Goal: Transaction & Acquisition: Purchase product/service

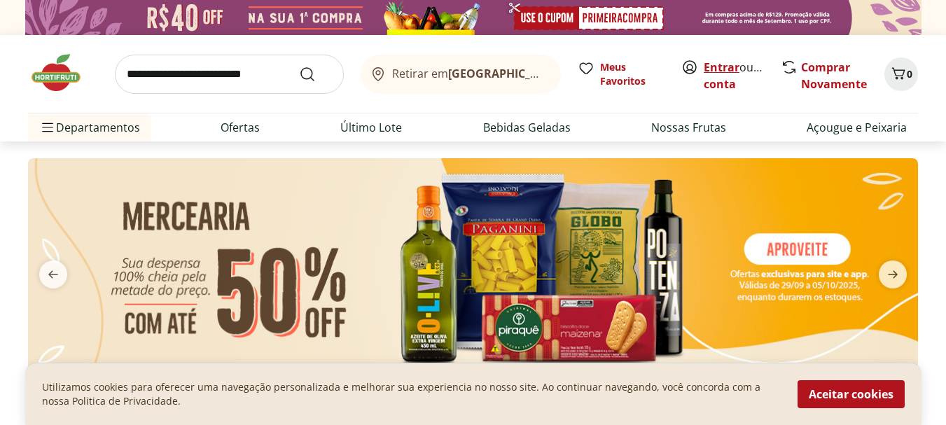
click at [720, 69] on link "Entrar" at bounding box center [722, 67] width 36 height 15
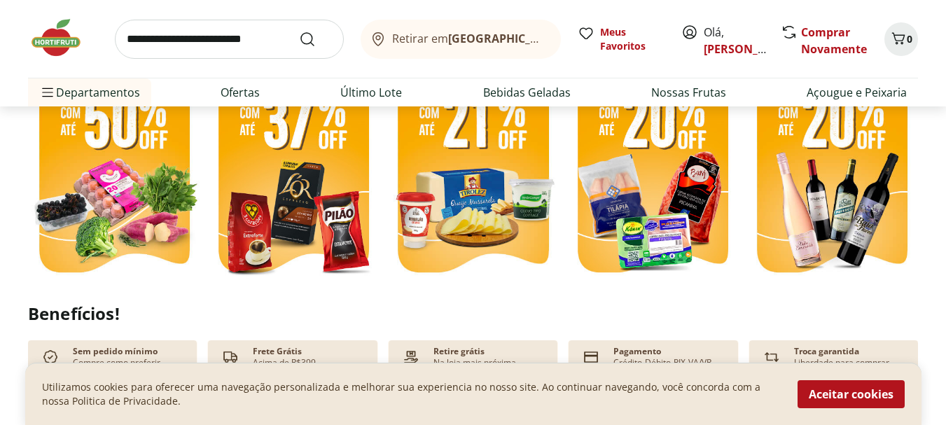
scroll to position [350, 0]
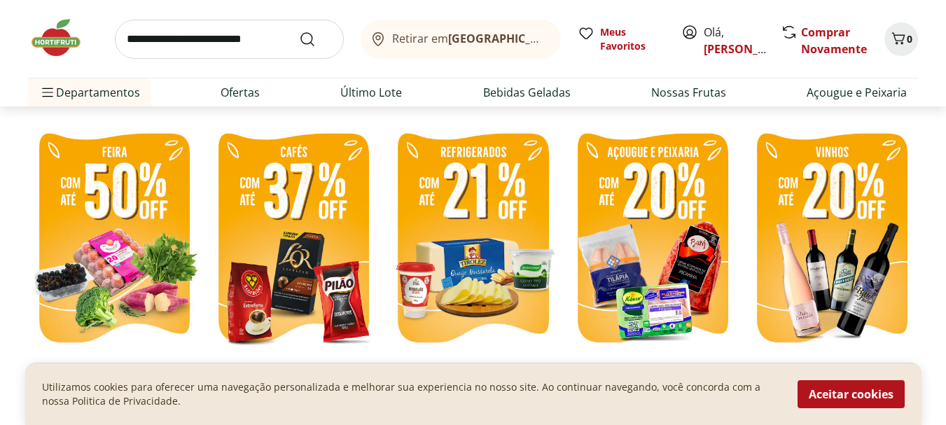
click at [141, 211] on img at bounding box center [114, 240] width 172 height 230
select select "**********"
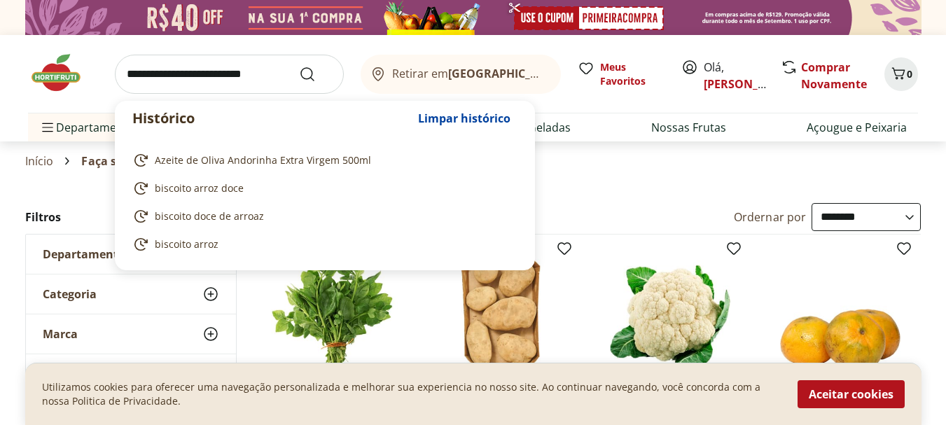
click at [256, 71] on input "search" at bounding box center [229, 74] width 229 height 39
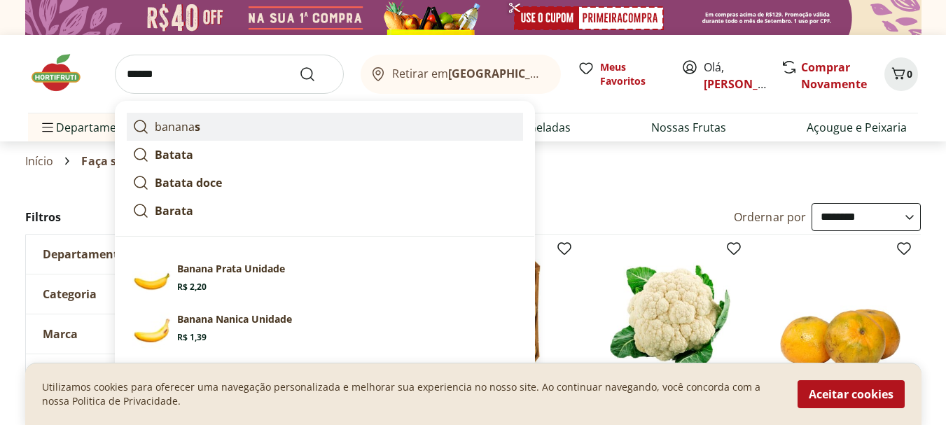
click at [221, 127] on link "banana s" at bounding box center [325, 127] width 396 height 28
type input "*******"
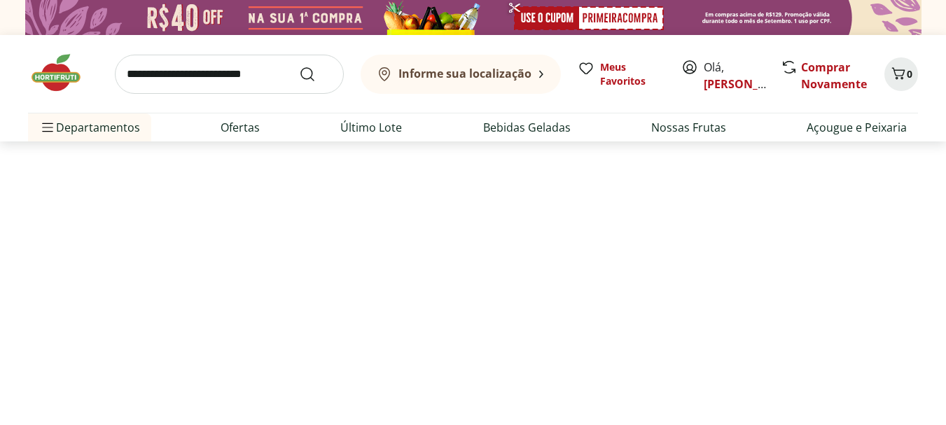
select select "**********"
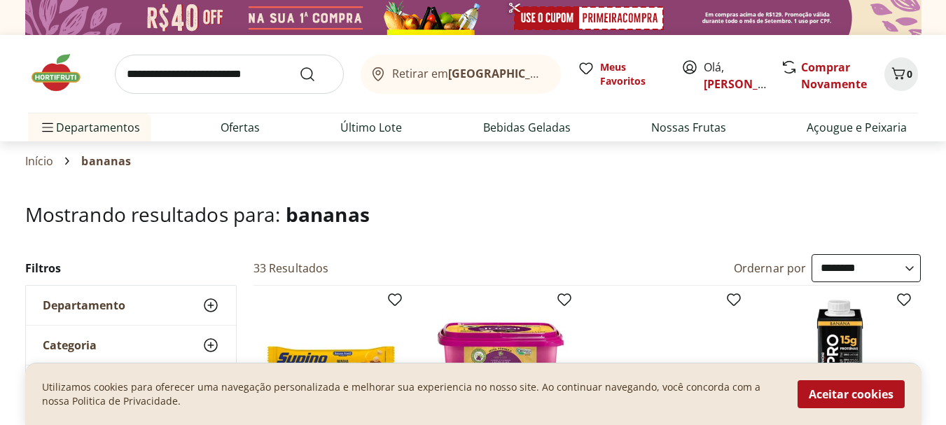
click at [88, 306] on span "Departamento" at bounding box center [84, 305] width 83 height 14
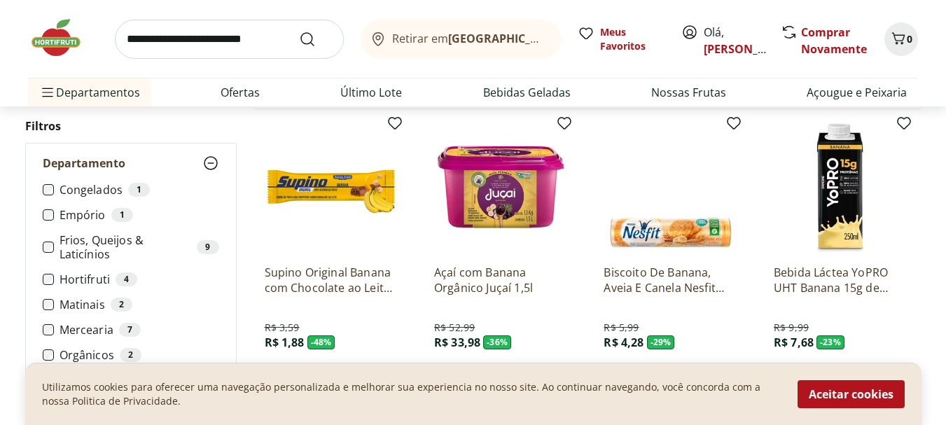
scroll to position [210, 0]
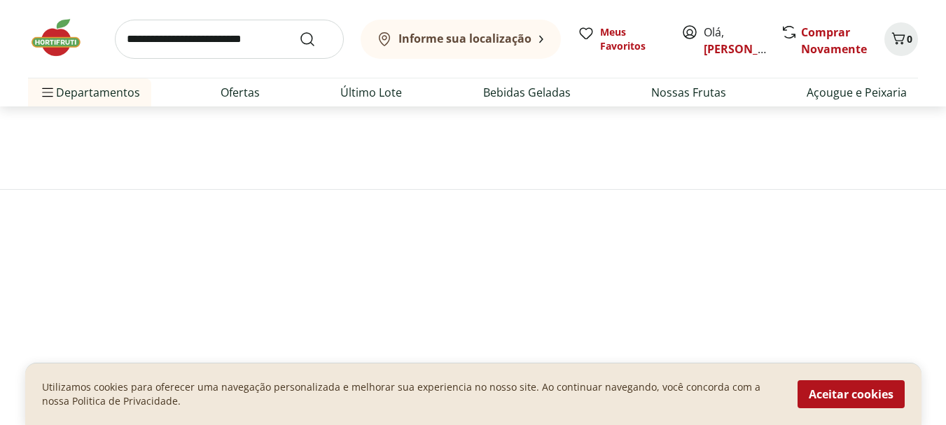
scroll to position [7, 0]
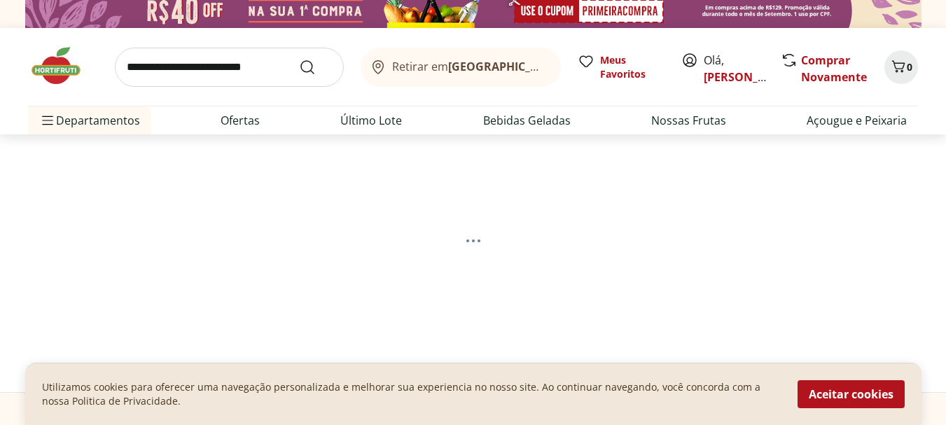
select select "**********"
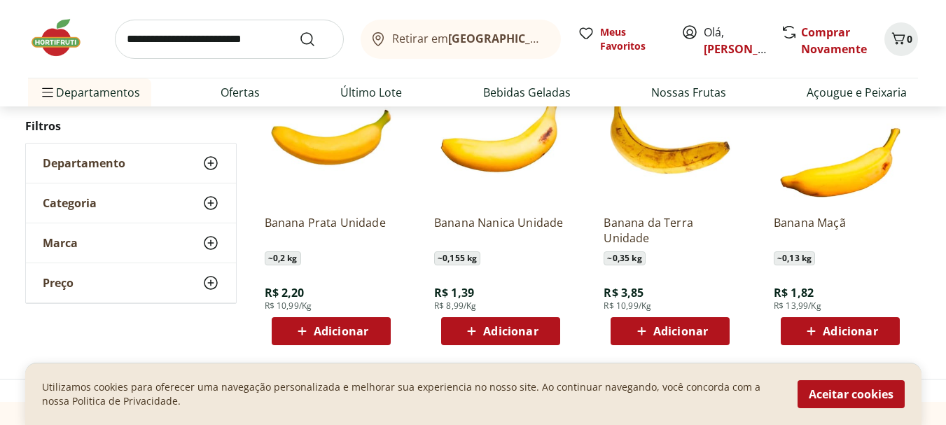
scroll to position [217, 0]
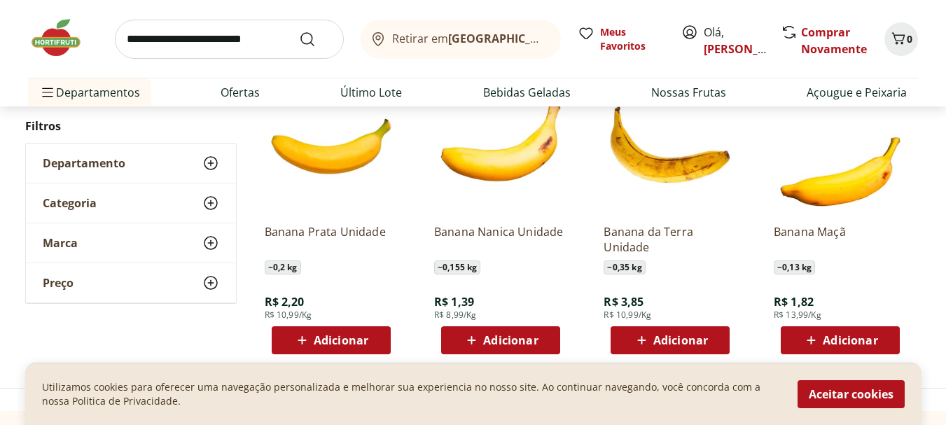
click at [346, 344] on span "Adicionar" at bounding box center [341, 340] width 55 height 11
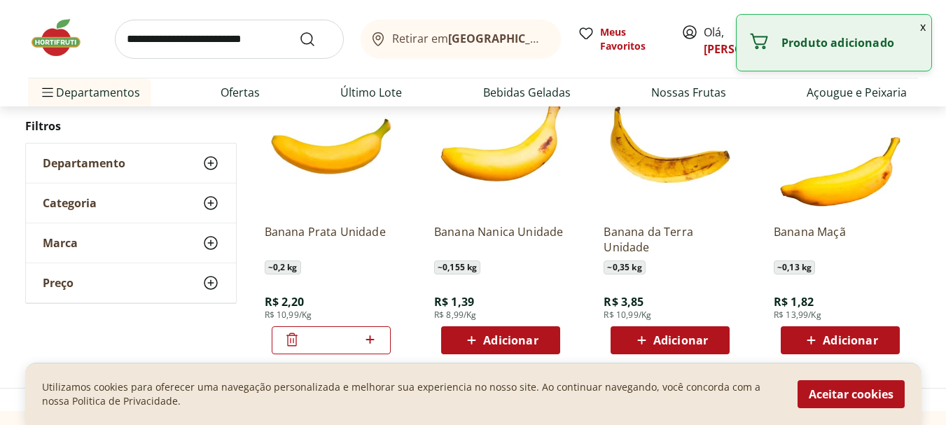
click at [368, 337] on icon at bounding box center [370, 339] width 18 height 17
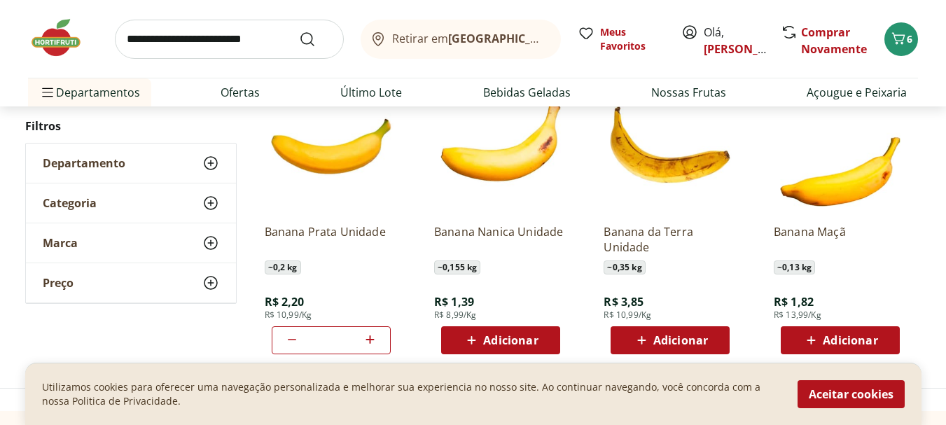
click at [371, 339] on icon at bounding box center [370, 339] width 8 height 8
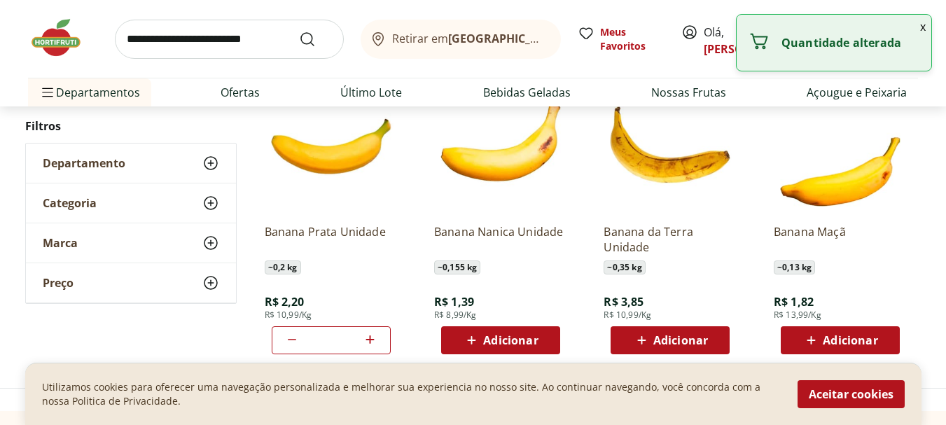
click at [371, 339] on icon at bounding box center [370, 339] width 8 height 8
click at [368, 339] on icon at bounding box center [370, 339] width 8 height 8
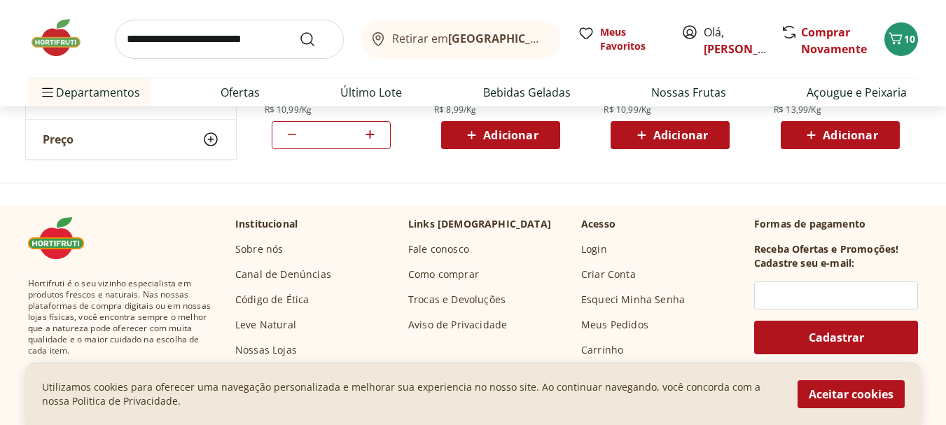
scroll to position [427, 0]
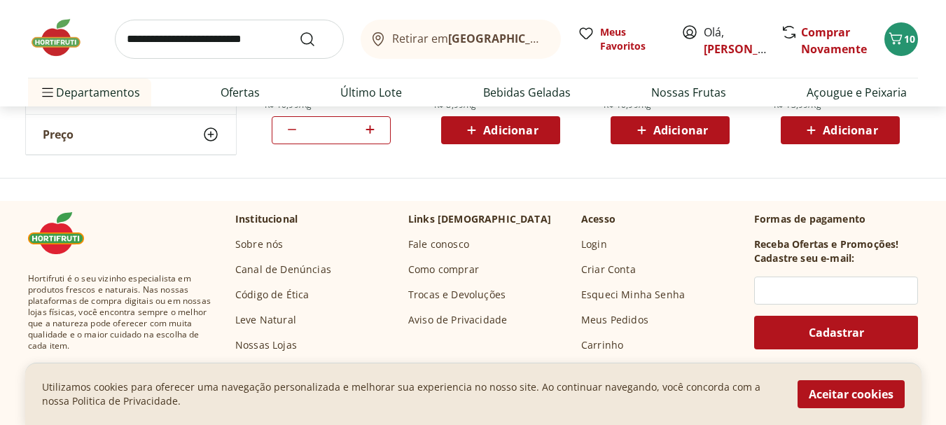
click at [290, 130] on icon at bounding box center [292, 129] width 17 height 17
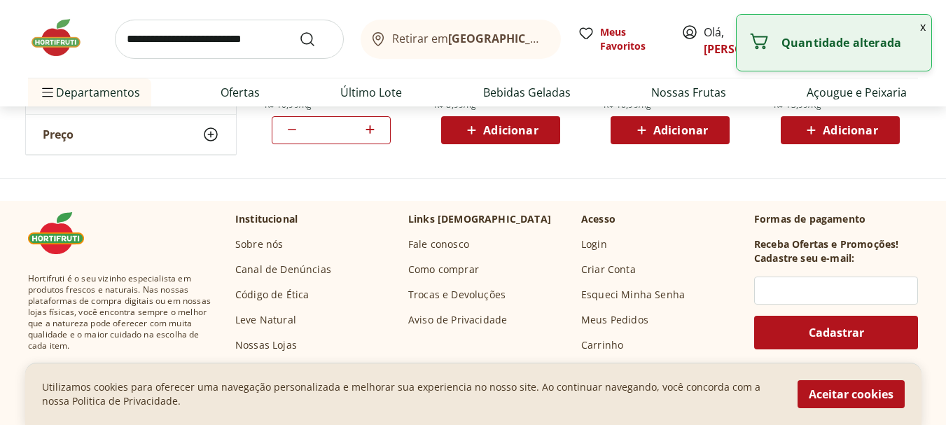
click at [289, 130] on icon at bounding box center [292, 129] width 17 height 17
click at [289, 131] on icon at bounding box center [292, 129] width 17 height 17
type input "*"
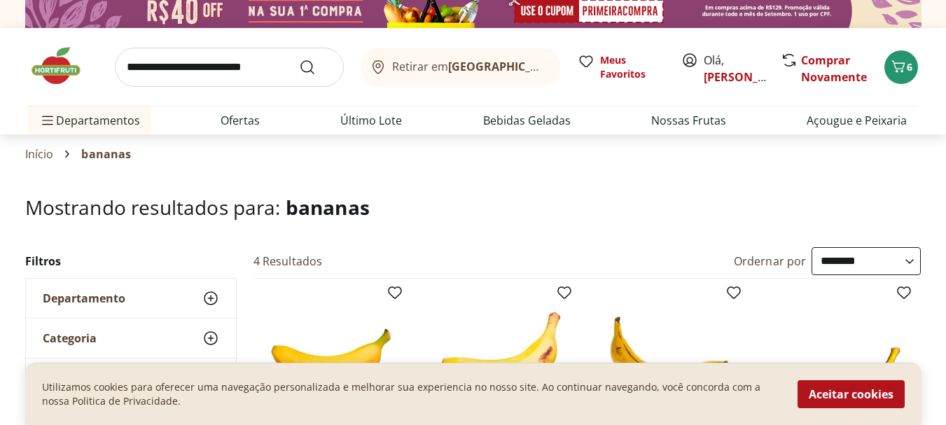
scroll to position [0, 0]
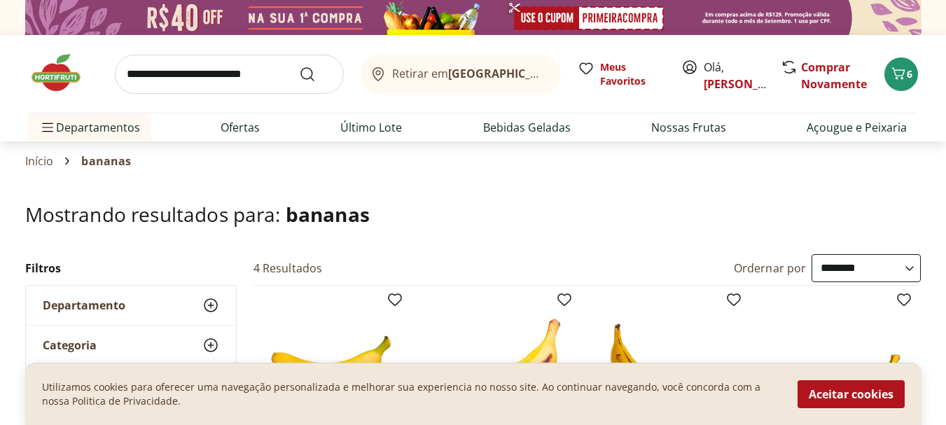
click at [267, 69] on input "search" at bounding box center [229, 74] width 229 height 39
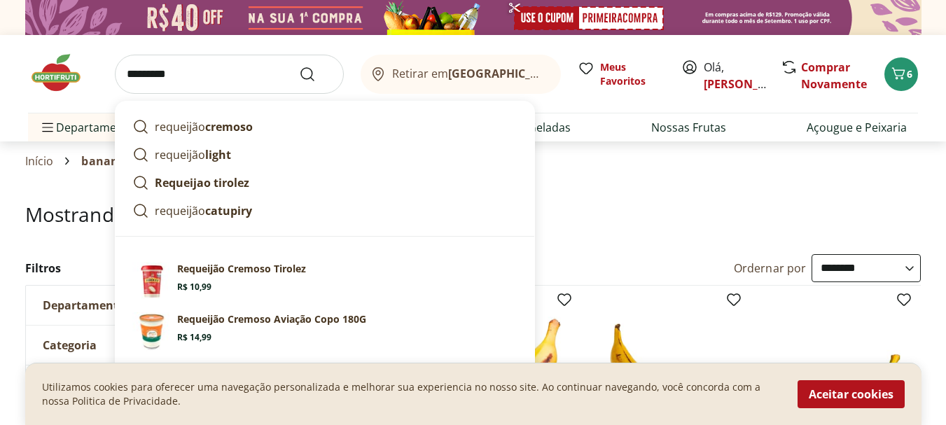
type input "*********"
click at [299, 66] on button "Submit Search" at bounding box center [316, 74] width 34 height 17
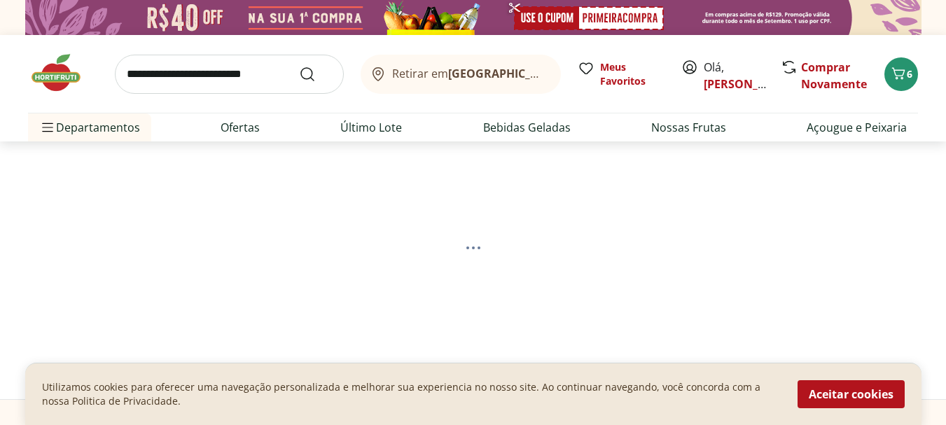
select select "**********"
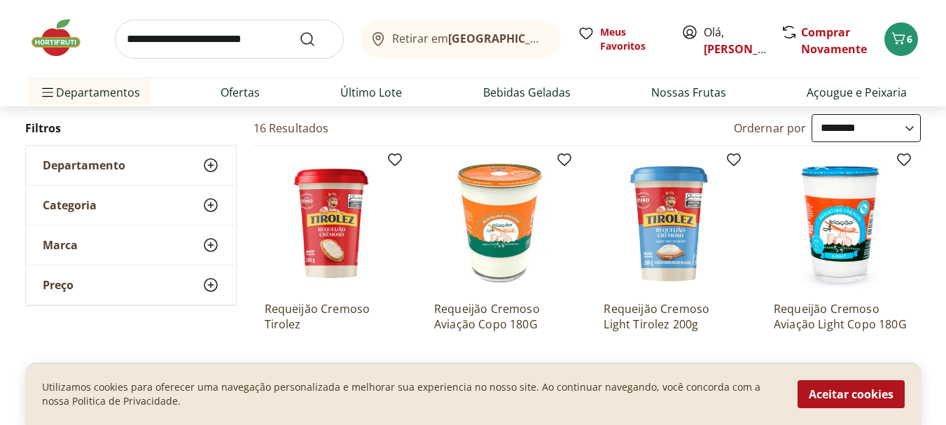
scroll to position [210, 0]
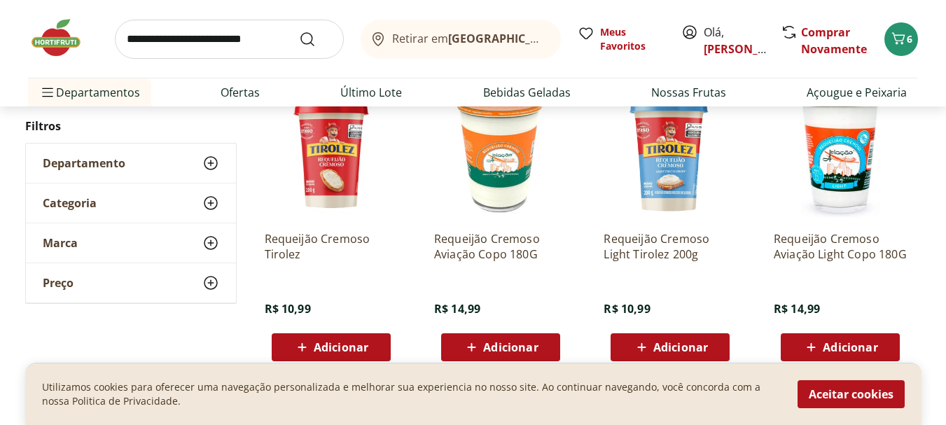
click at [503, 344] on span "Adicionar" at bounding box center [510, 347] width 55 height 11
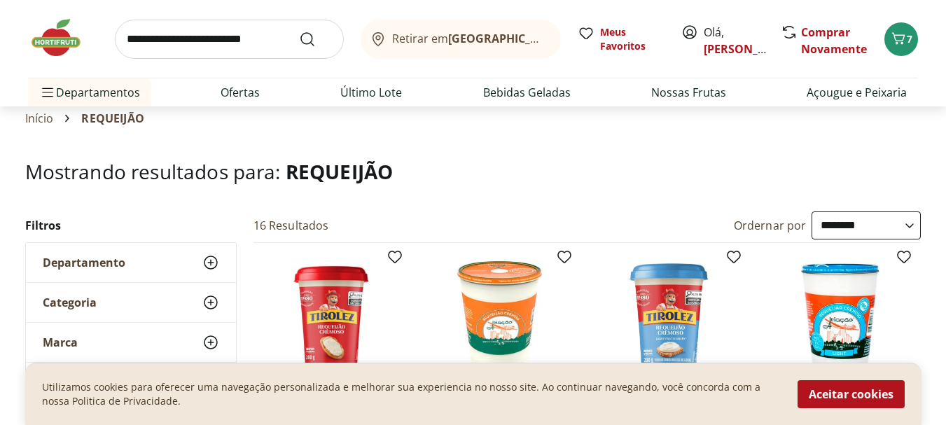
scroll to position [0, 0]
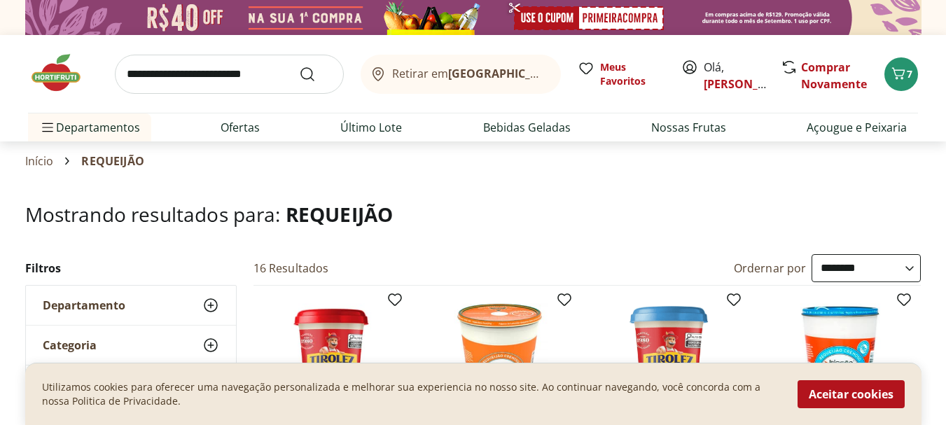
click at [190, 79] on input "search" at bounding box center [229, 74] width 229 height 39
click at [90, 50] on div "Retirar em Rio de Janeiro/RJ Meus Favoritos Olá, Sara Alves Comprar Novamente 7" at bounding box center [473, 74] width 890 height 78
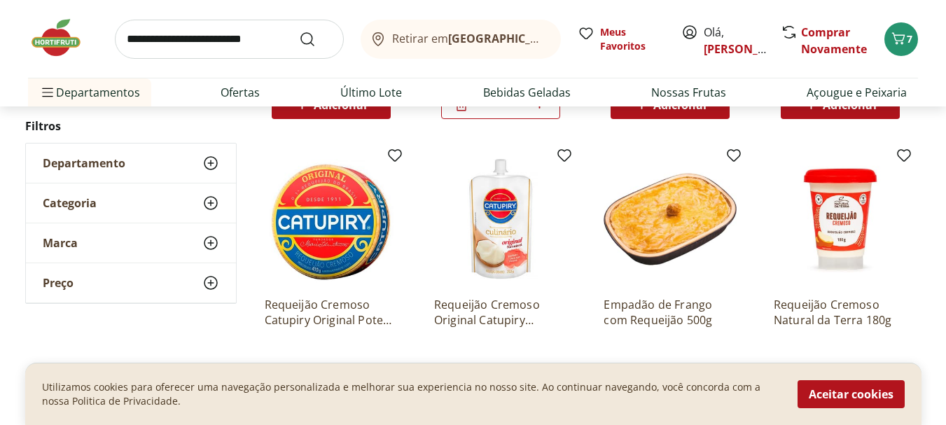
scroll to position [420, 0]
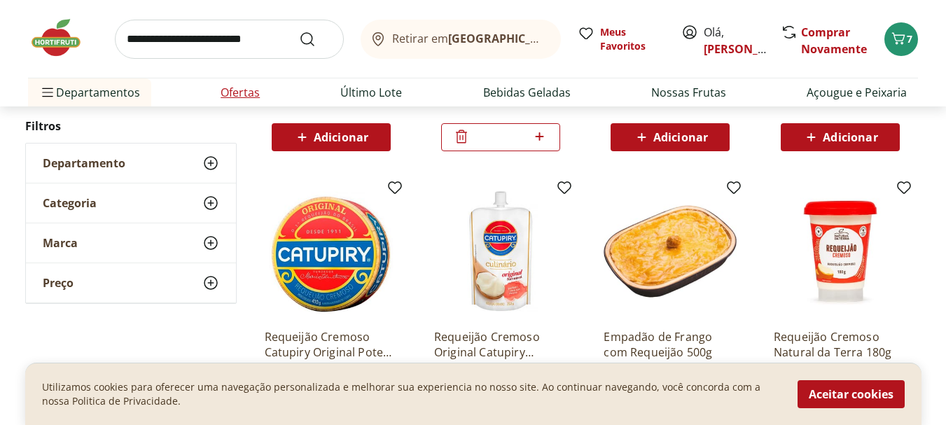
click at [244, 92] on link "Ofertas" at bounding box center [240, 92] width 39 height 17
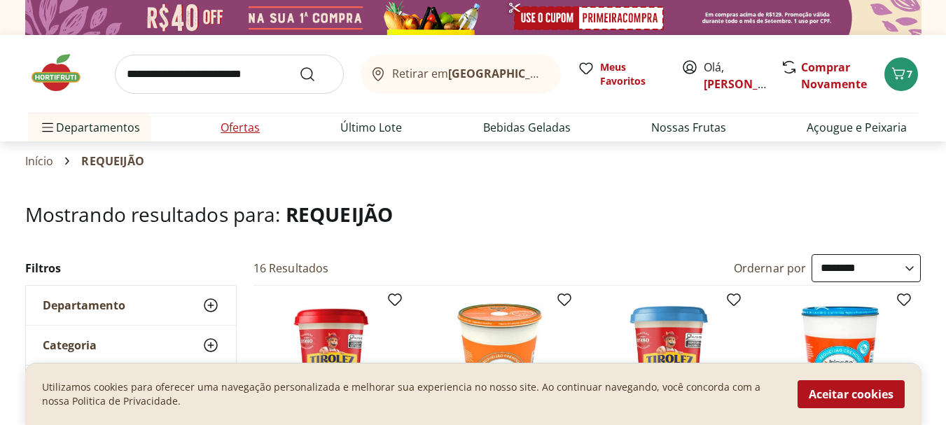
select select "**********"
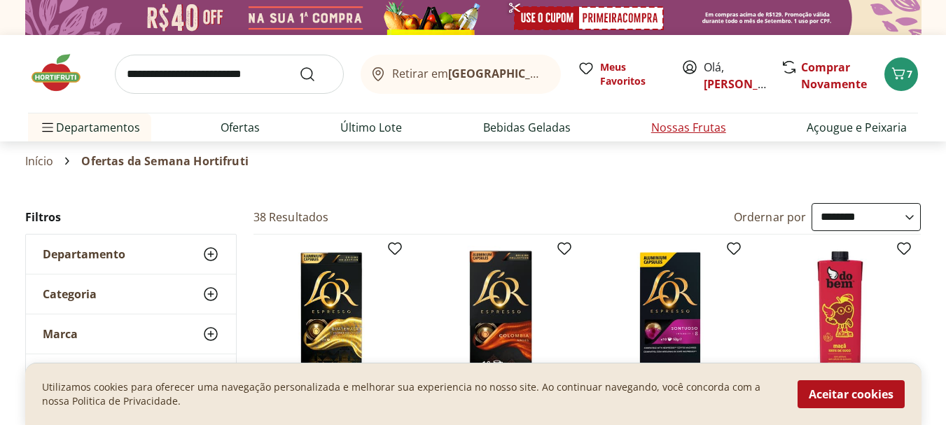
click at [693, 124] on link "Nossas Frutas" at bounding box center [688, 127] width 75 height 17
select select "**********"
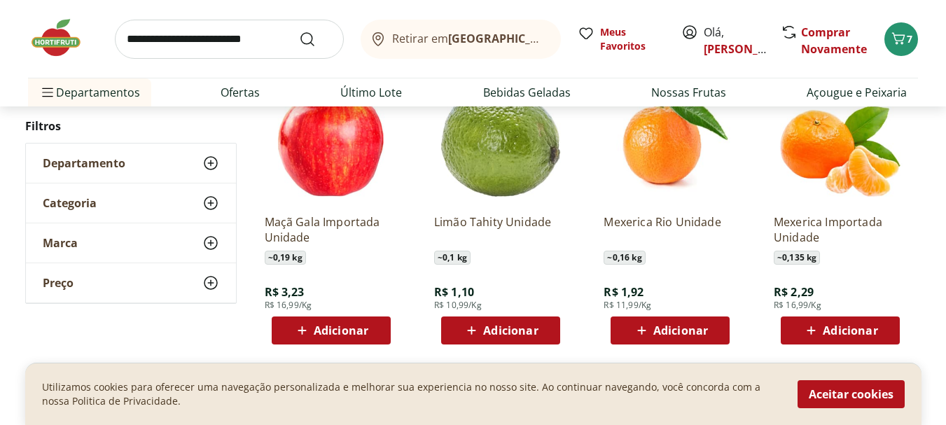
scroll to position [770, 0]
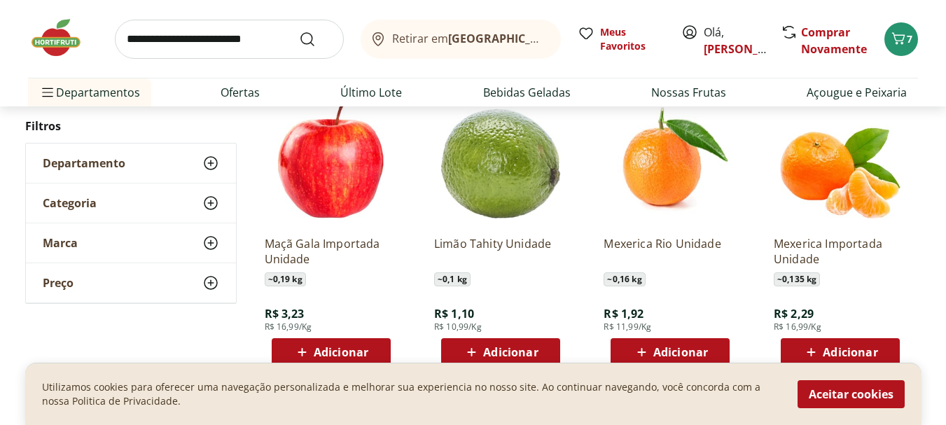
click at [340, 348] on span "Adicionar" at bounding box center [341, 352] width 55 height 11
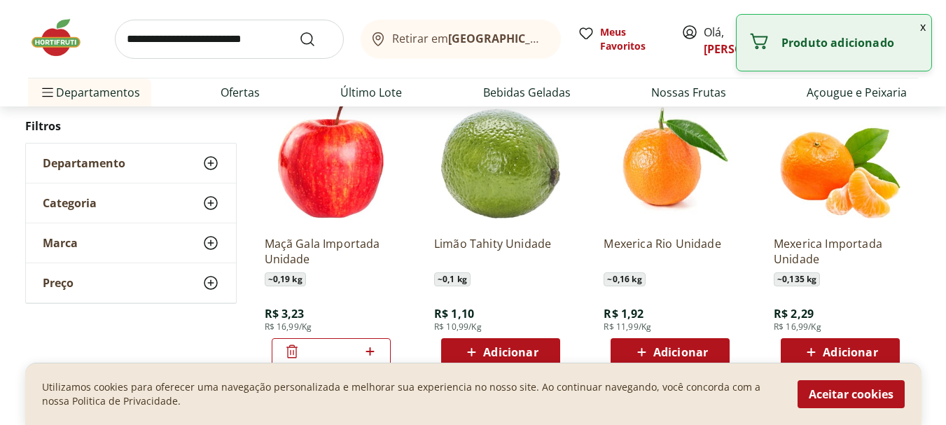
click at [369, 351] on icon at bounding box center [370, 351] width 18 height 17
type input "*"
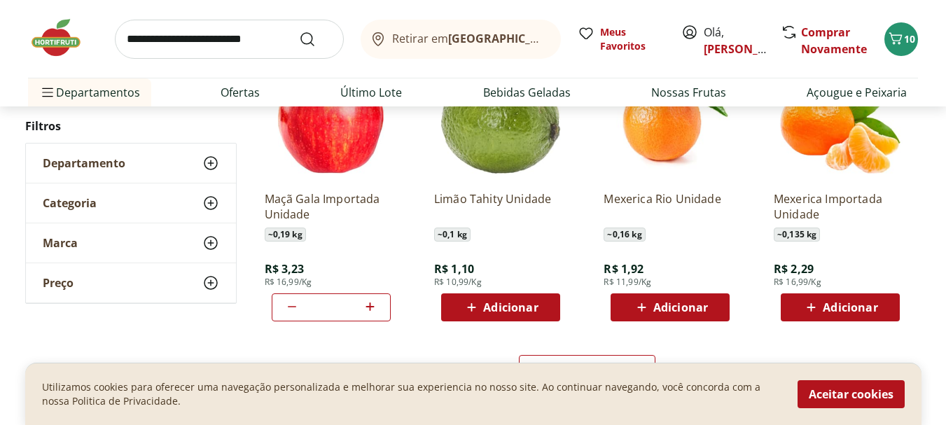
scroll to position [840, 0]
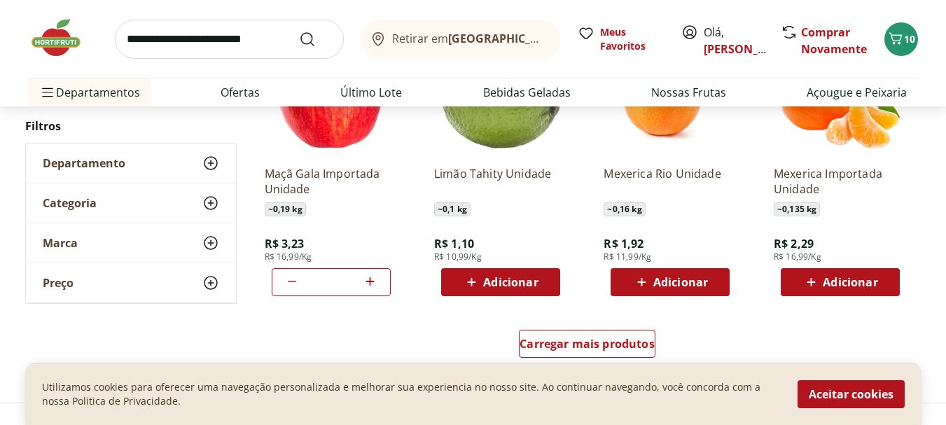
click at [701, 280] on span "Adicionar" at bounding box center [680, 282] width 55 height 11
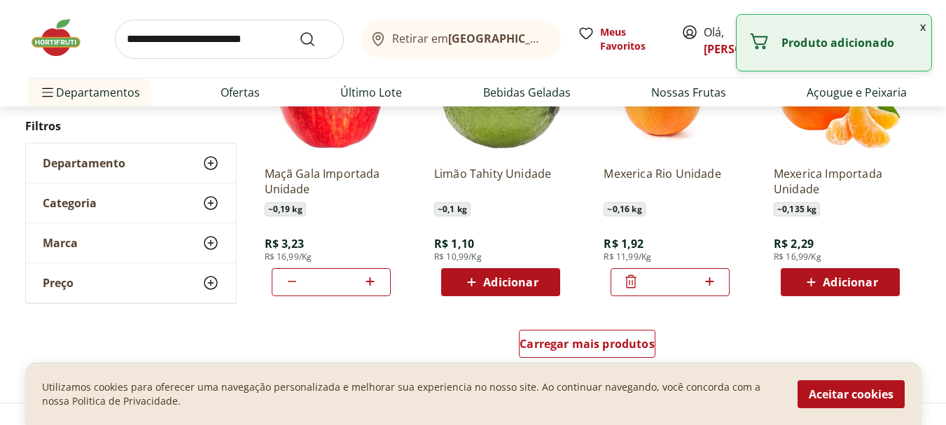
click at [712, 282] on icon at bounding box center [709, 281] width 8 height 8
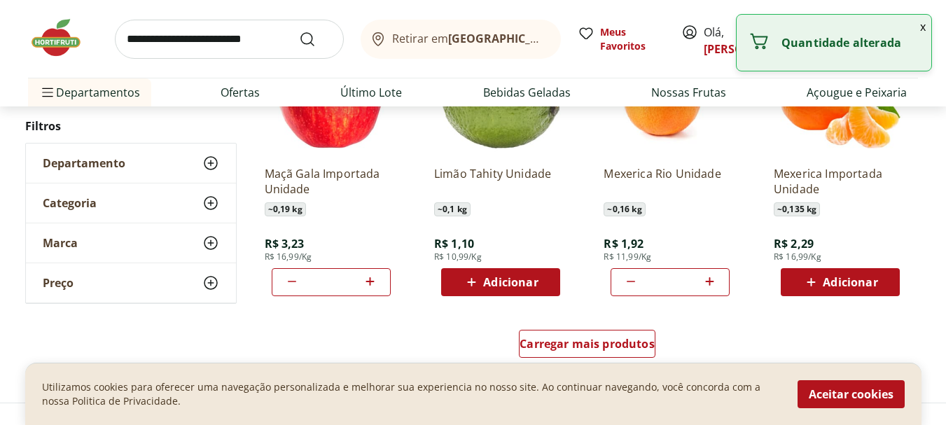
type input "*"
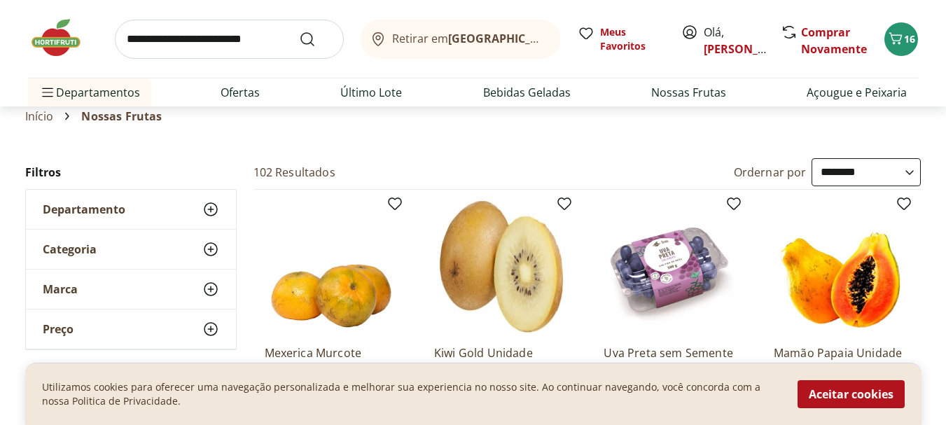
scroll to position [0, 0]
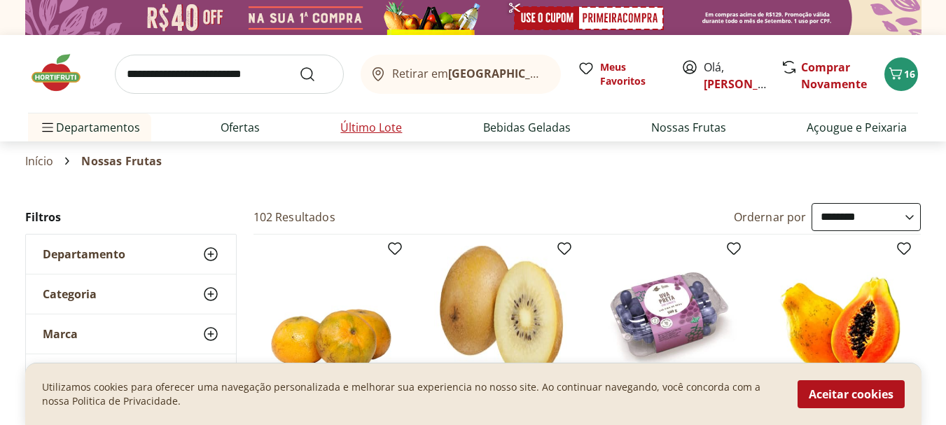
click at [368, 129] on link "Último Lote" at bounding box center [371, 127] width 62 height 17
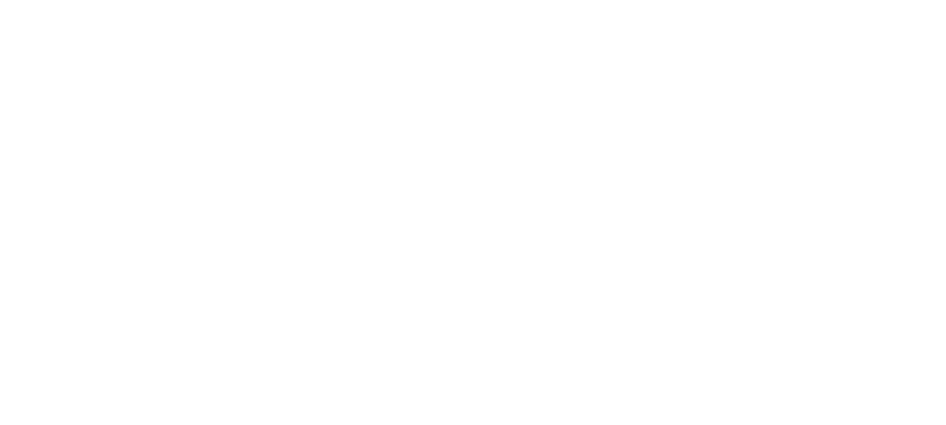
select select "**********"
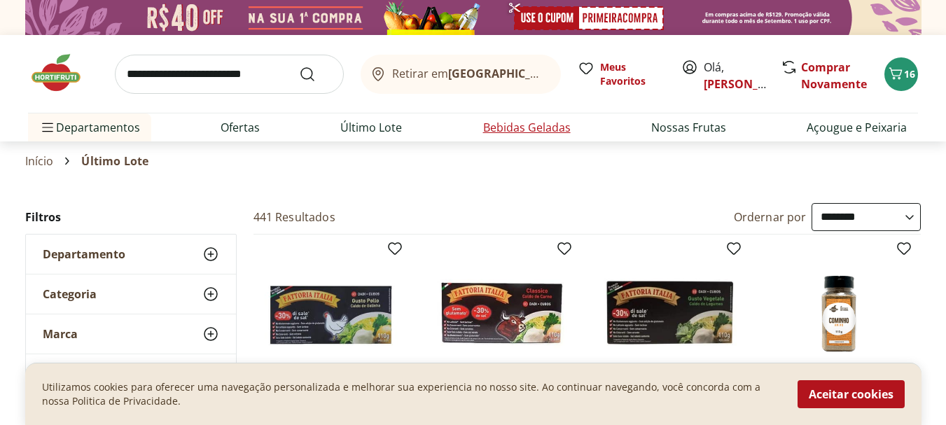
click at [536, 130] on link "Bebidas Geladas" at bounding box center [527, 127] width 88 height 17
select select "**********"
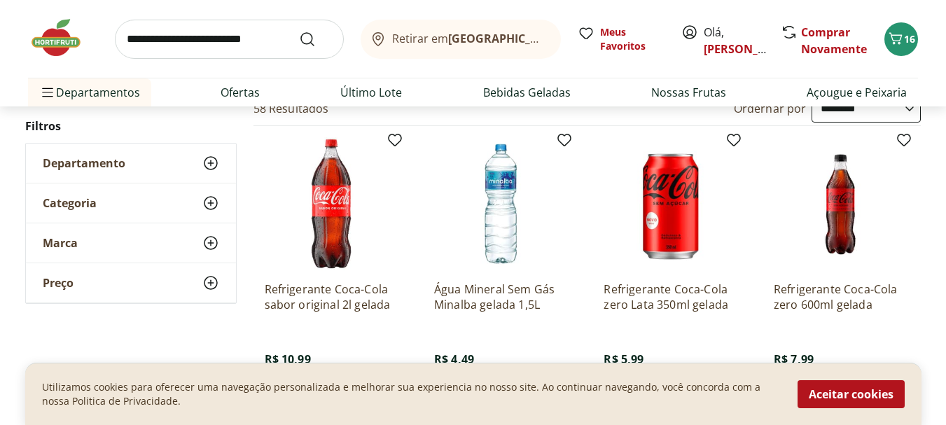
scroll to position [140, 0]
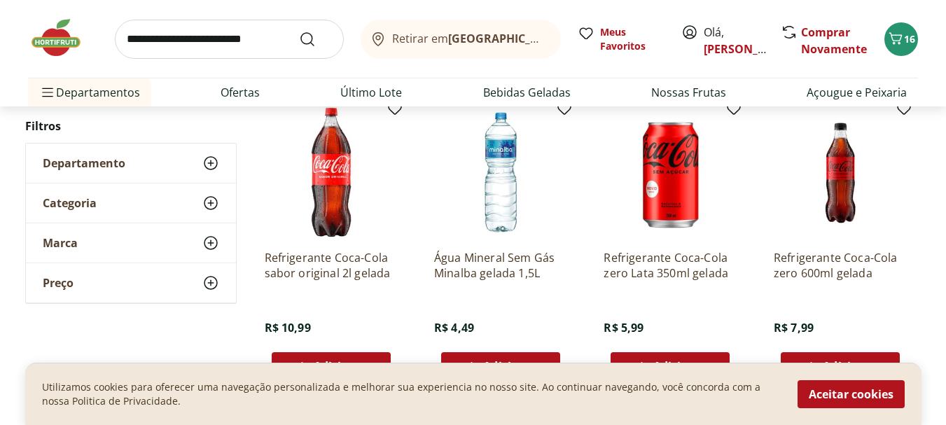
click at [64, 243] on span "Marca" at bounding box center [60, 243] width 35 height 14
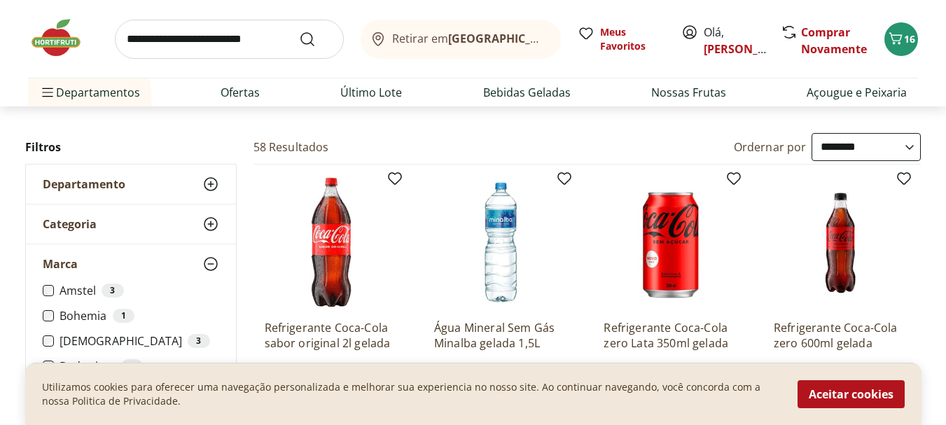
scroll to position [0, 0]
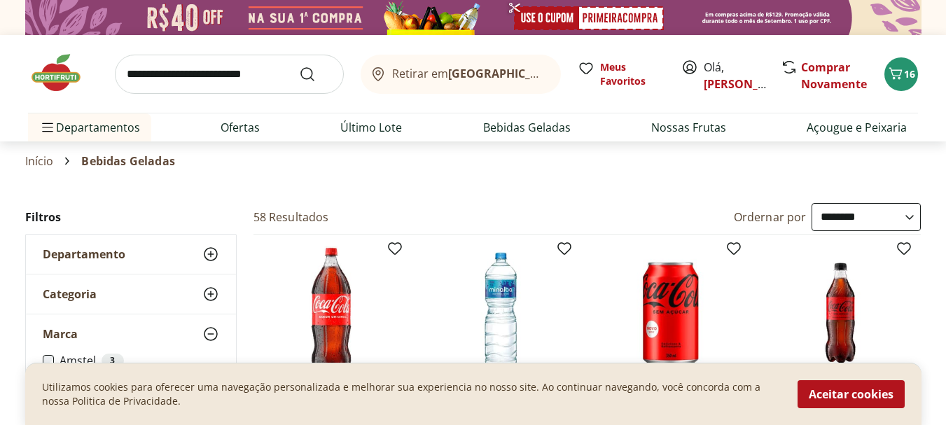
click at [108, 251] on span "Departamento" at bounding box center [84, 254] width 83 height 14
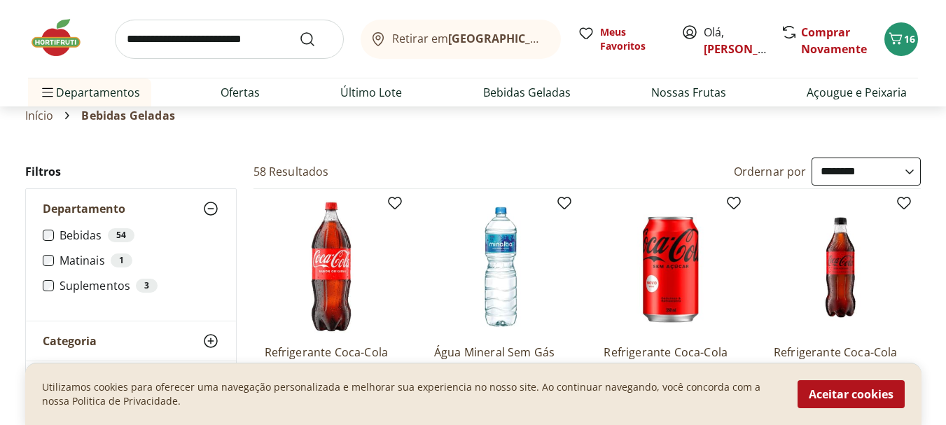
scroll to position [70, 0]
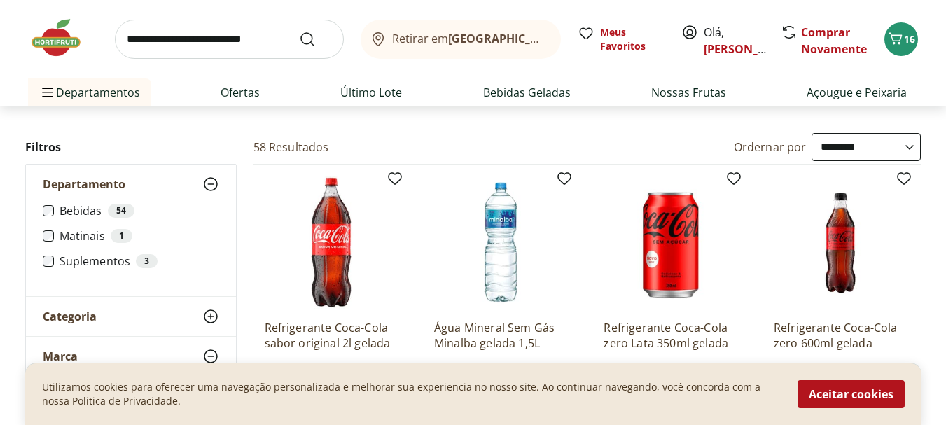
click at [87, 237] on label "Matinais 1" at bounding box center [140, 236] width 160 height 14
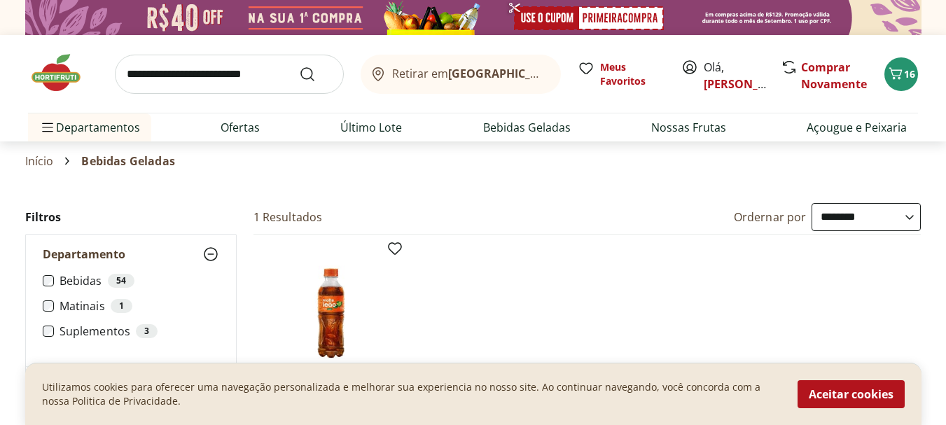
click at [94, 330] on label "Suplementos 3" at bounding box center [140, 331] width 160 height 14
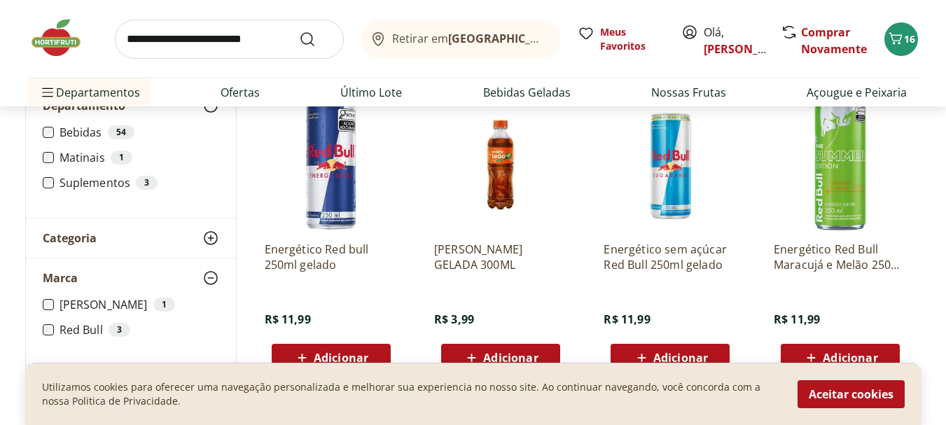
scroll to position [70, 0]
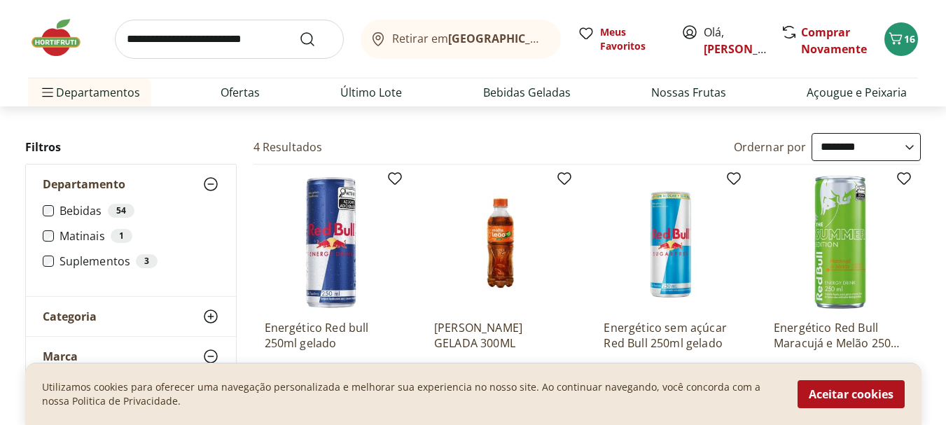
click at [69, 208] on label "Bebidas 54" at bounding box center [140, 211] width 160 height 14
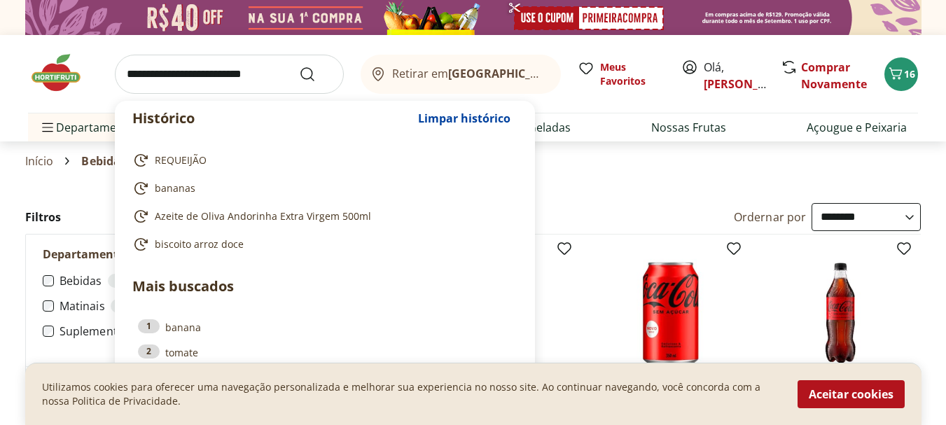
click at [200, 74] on input "search" at bounding box center [229, 74] width 229 height 39
click at [613, 69] on span "Meus Favoritos" at bounding box center [632, 74] width 64 height 28
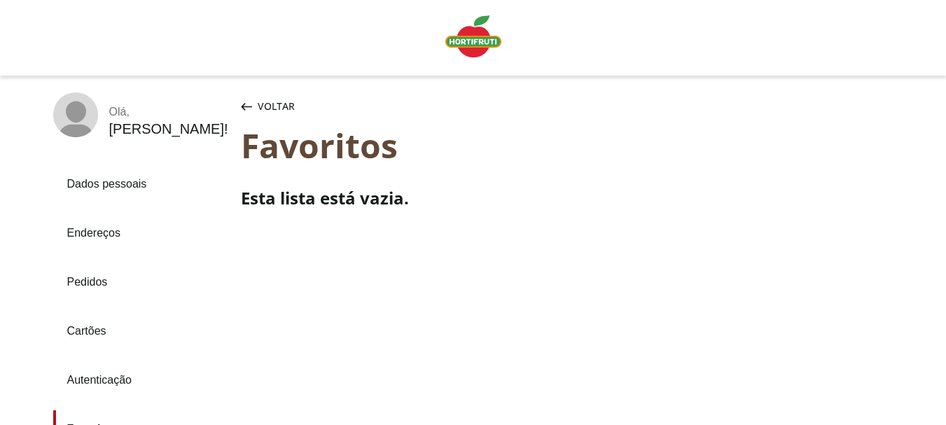
click at [473, 39] on img "Linha de sessão" at bounding box center [473, 36] width 56 height 42
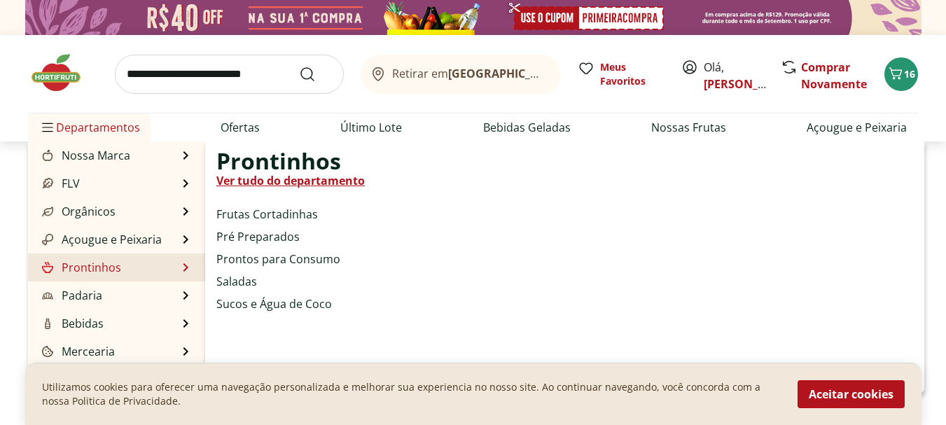
click at [99, 264] on link "Prontinhos" at bounding box center [80, 267] width 82 height 17
select select "**********"
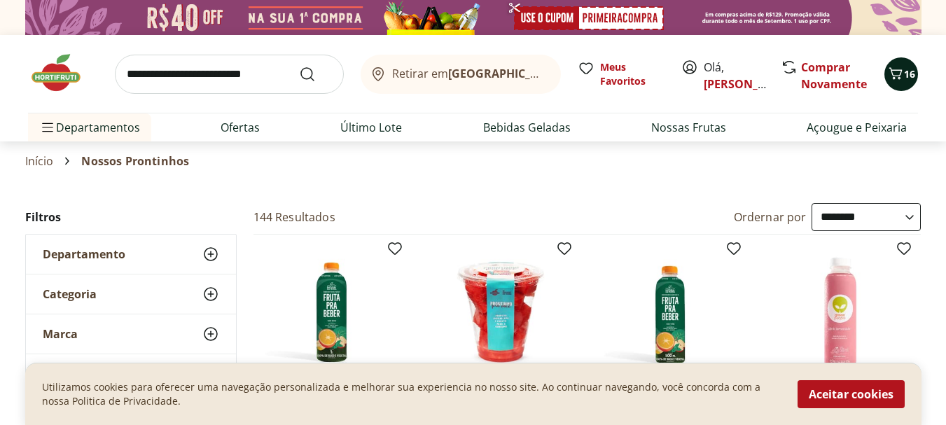
click at [898, 71] on icon "Carrinho" at bounding box center [895, 73] width 17 height 17
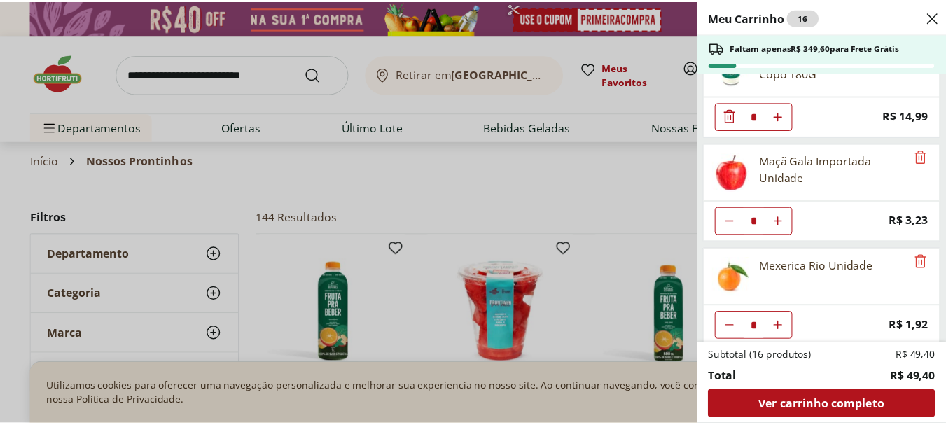
scroll to position [155, 0]
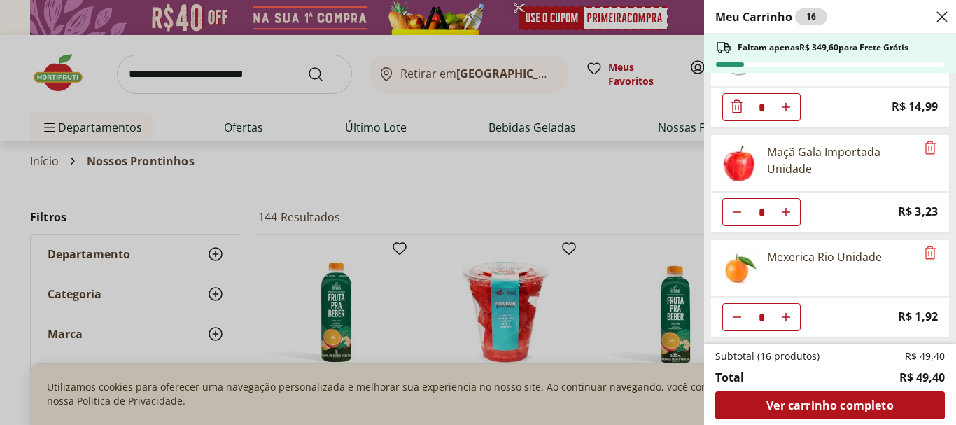
click at [943, 16] on use "Close" at bounding box center [942, 16] width 17 height 17
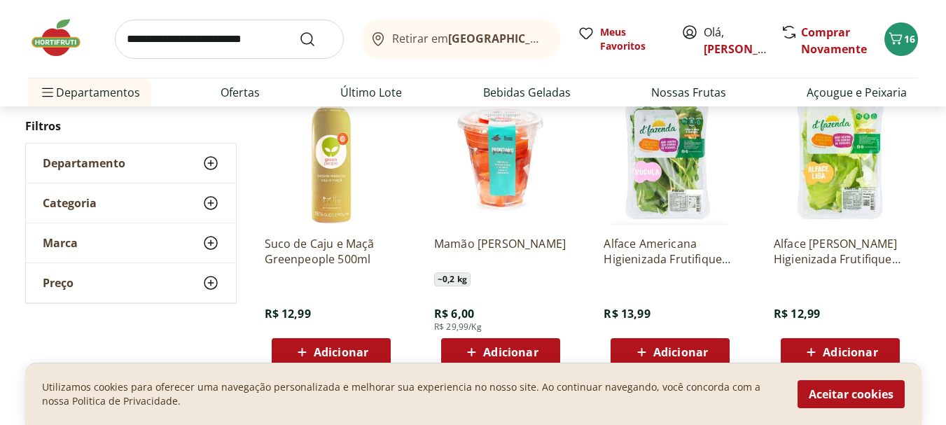
scroll to position [840, 0]
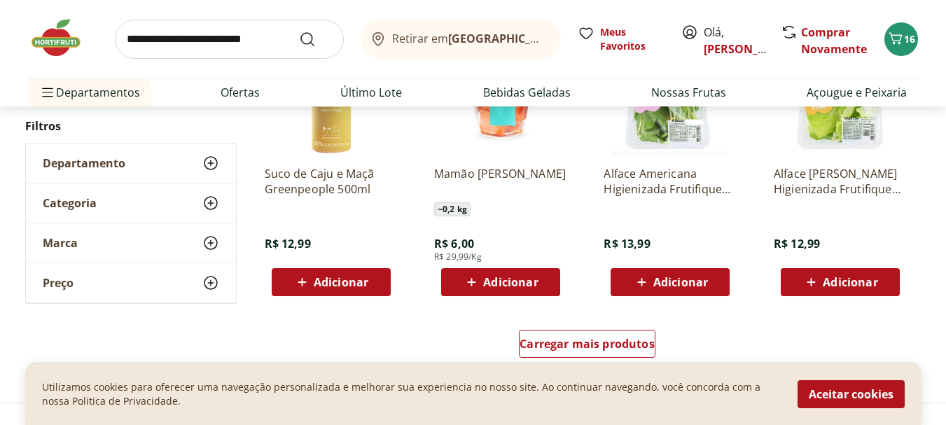
click at [345, 277] on span "Adicionar" at bounding box center [341, 282] width 55 height 11
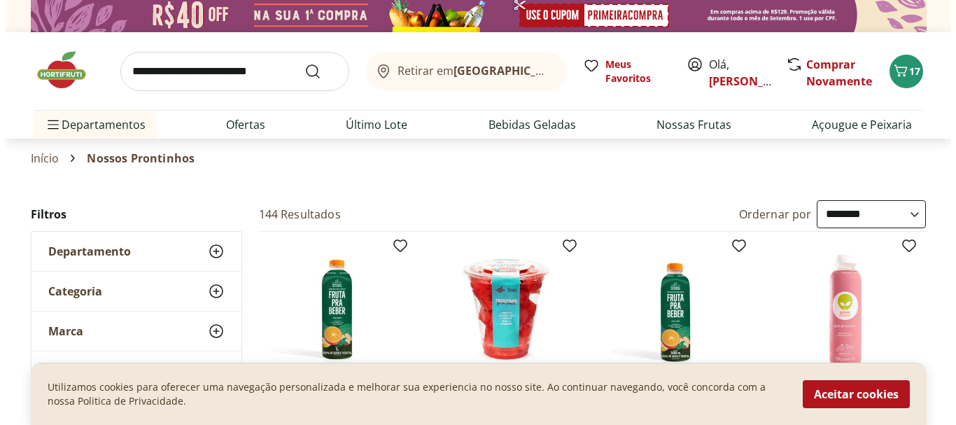
scroll to position [0, 0]
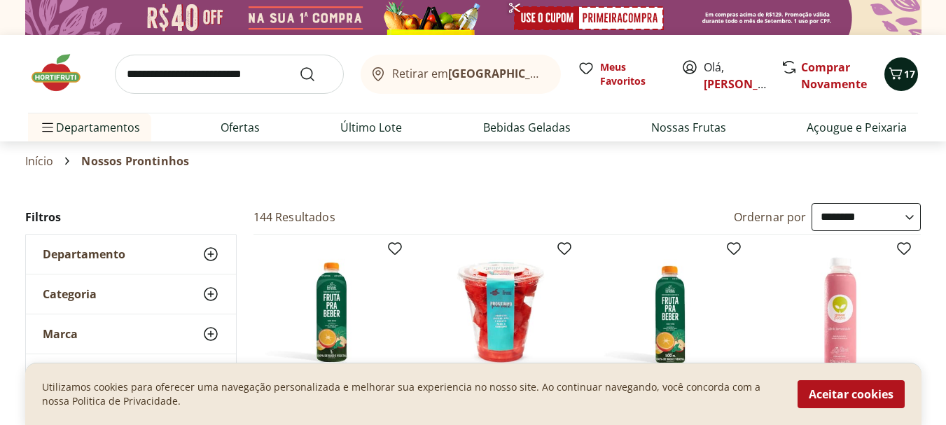
click at [900, 76] on icon "Carrinho" at bounding box center [895, 73] width 17 height 17
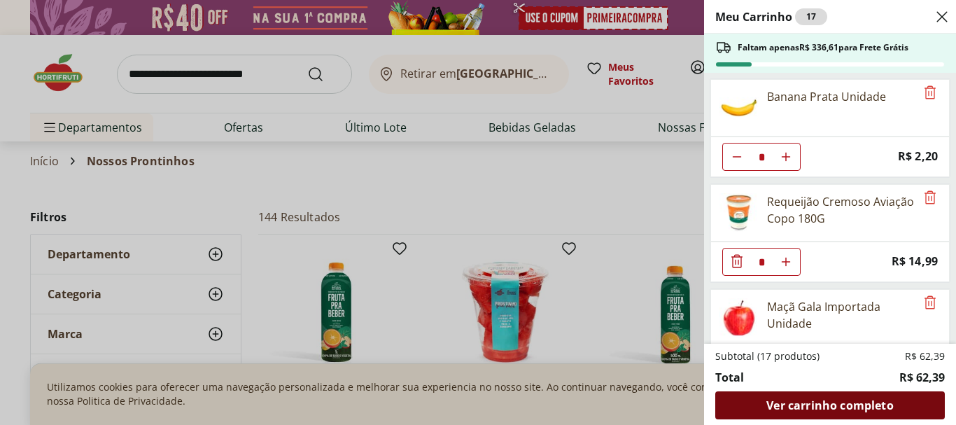
click at [852, 402] on span "Ver carrinho completo" at bounding box center [830, 405] width 127 height 11
